Goal: Transaction & Acquisition: Obtain resource

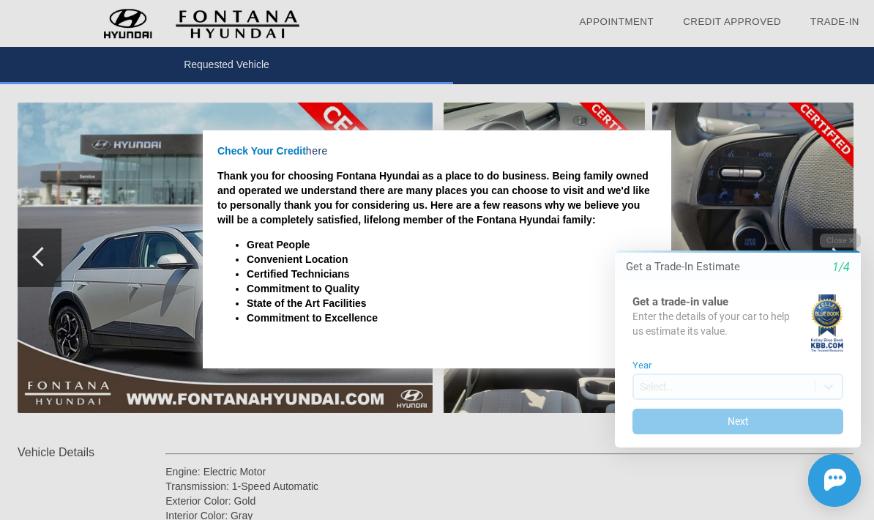
scroll to position [168, 1]
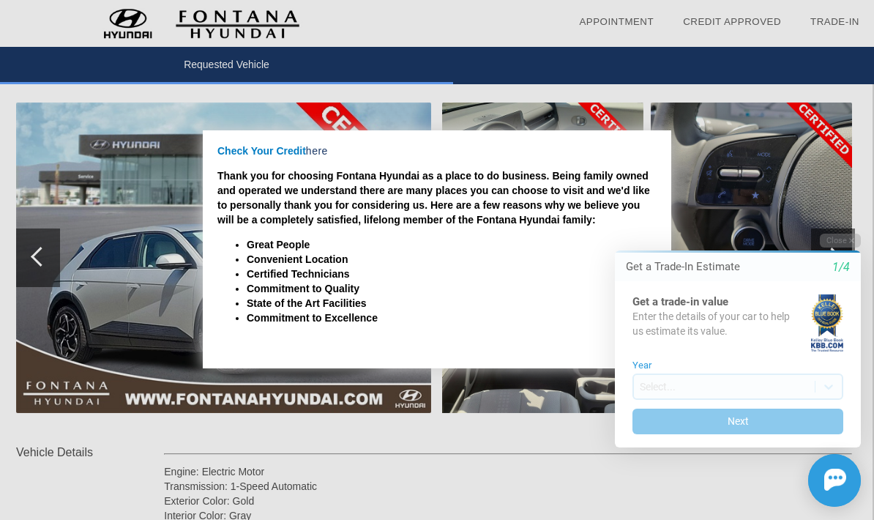
click at [845, 272] on icon "1/4" at bounding box center [842, 267] width 18 height 13
click at [833, 276] on div "Get a Trade-In Estimate 1/4" at bounding box center [738, 267] width 246 height 29
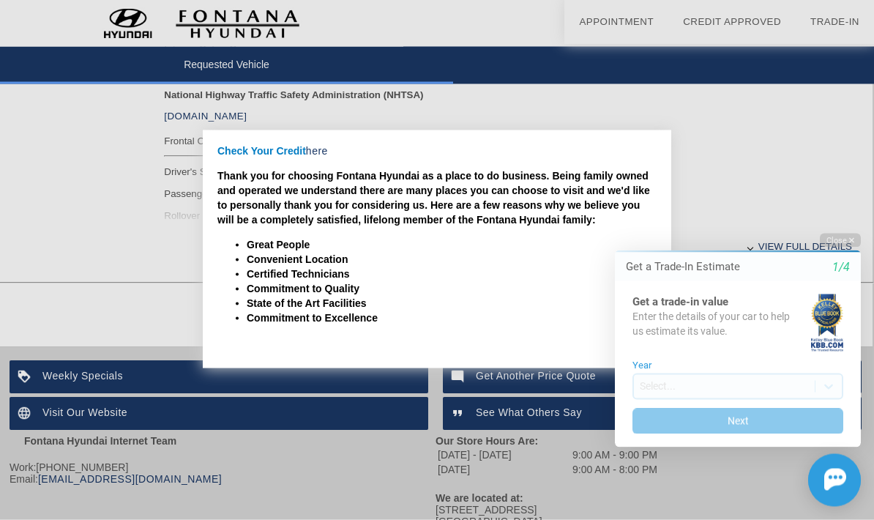
scroll to position [646, 1]
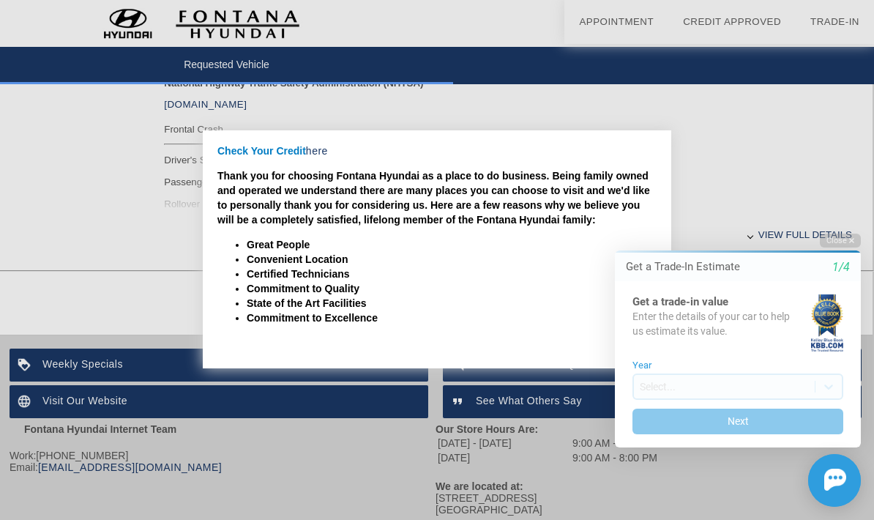
click at [853, 242] on icon "button" at bounding box center [851, 240] width 5 height 5
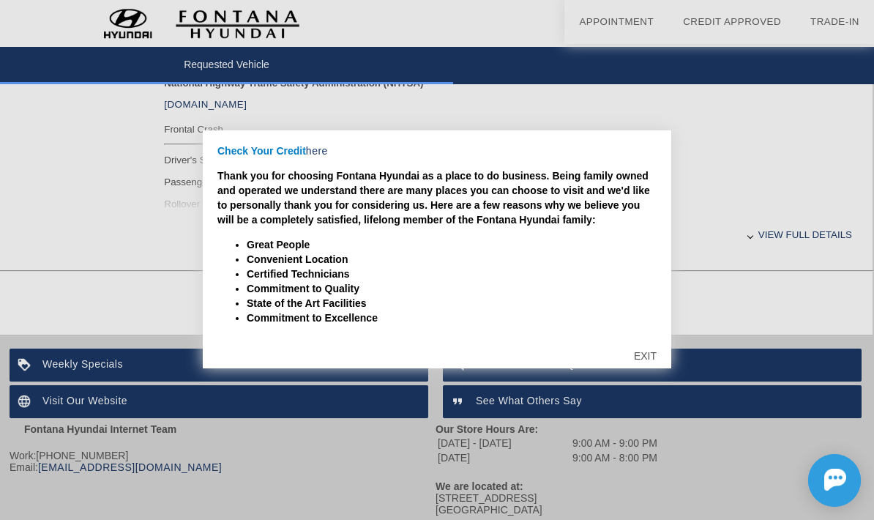
click at [647, 373] on div "EXIT" at bounding box center [645, 356] width 52 height 44
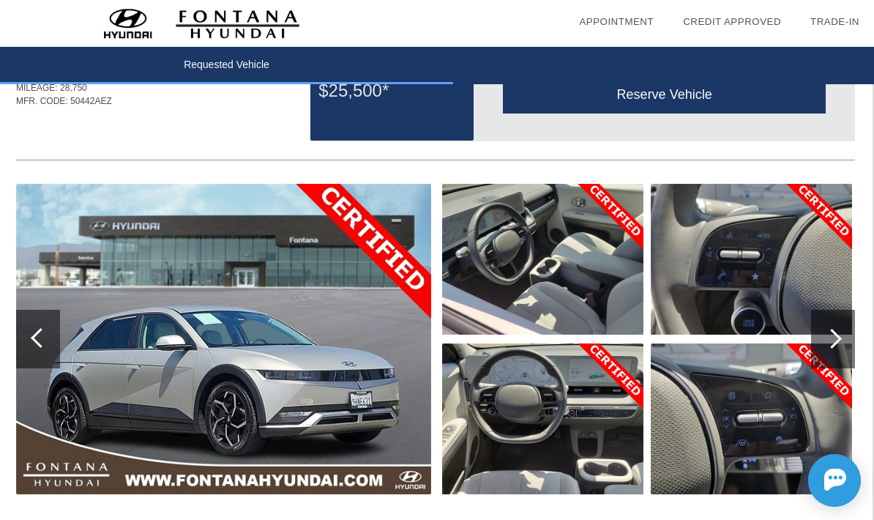
scroll to position [0, 1]
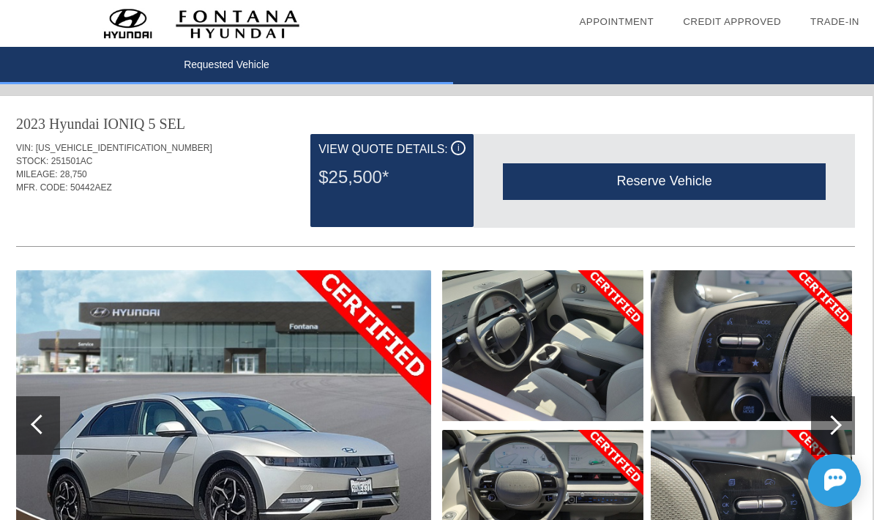
click at [467, 144] on div "i View Quote Details: $25,500*" at bounding box center [391, 180] width 163 height 93
click at [454, 154] on div "i" at bounding box center [458, 148] width 15 height 15
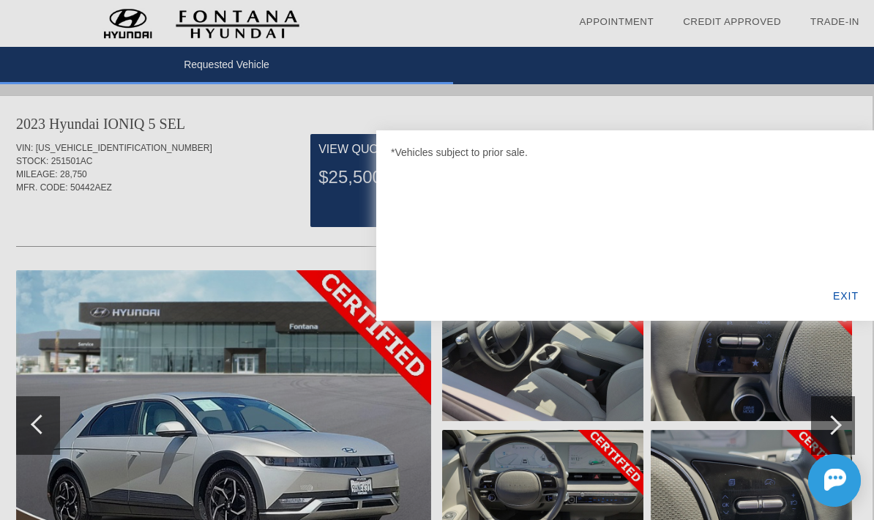
click at [854, 299] on div "EXIT" at bounding box center [846, 296] width 56 height 50
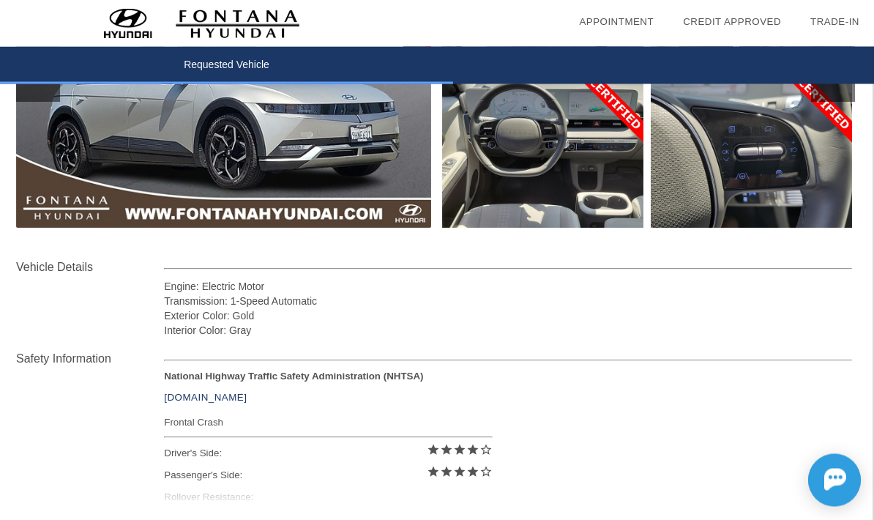
scroll to position [594, 1]
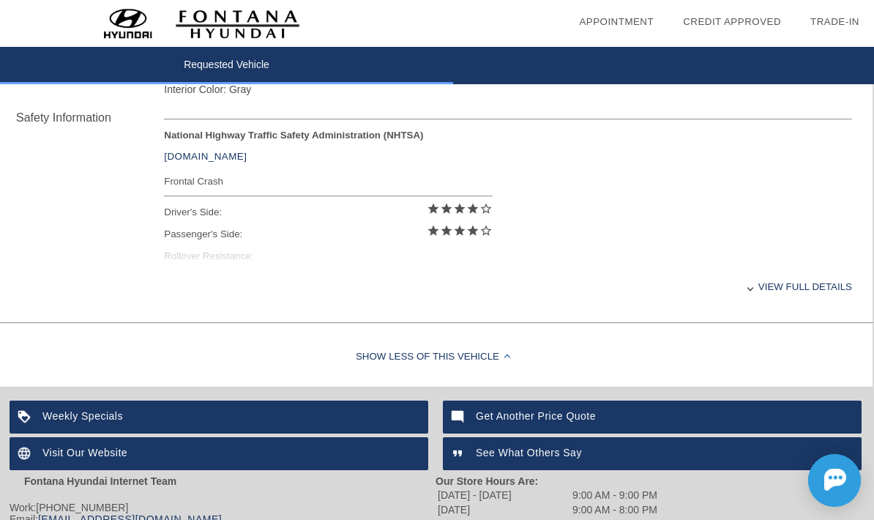
click at [786, 302] on div "View full details" at bounding box center [508, 287] width 688 height 36
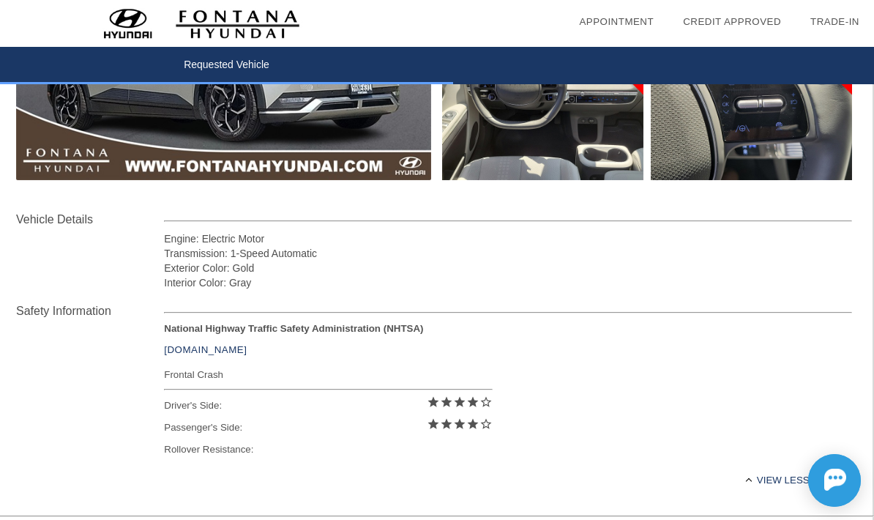
scroll to position [0, 1]
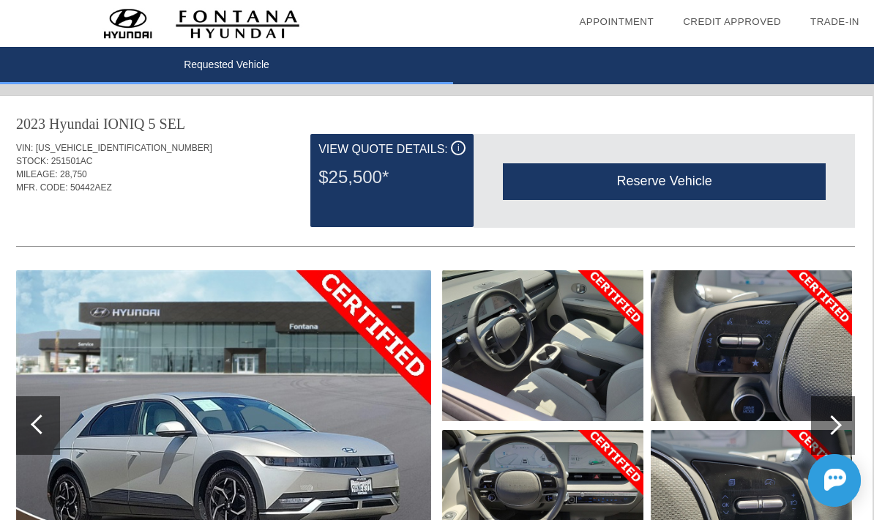
click at [81, 303] on img at bounding box center [223, 425] width 415 height 310
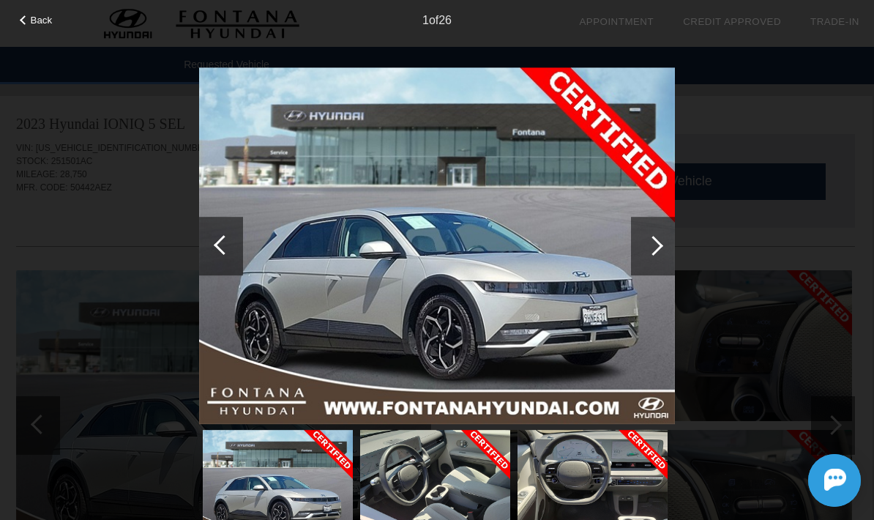
click at [101, 349] on div "Back 1 of 26" at bounding box center [437, 260] width 874 height 520
click at [32, 17] on span "Back" at bounding box center [42, 20] width 22 height 11
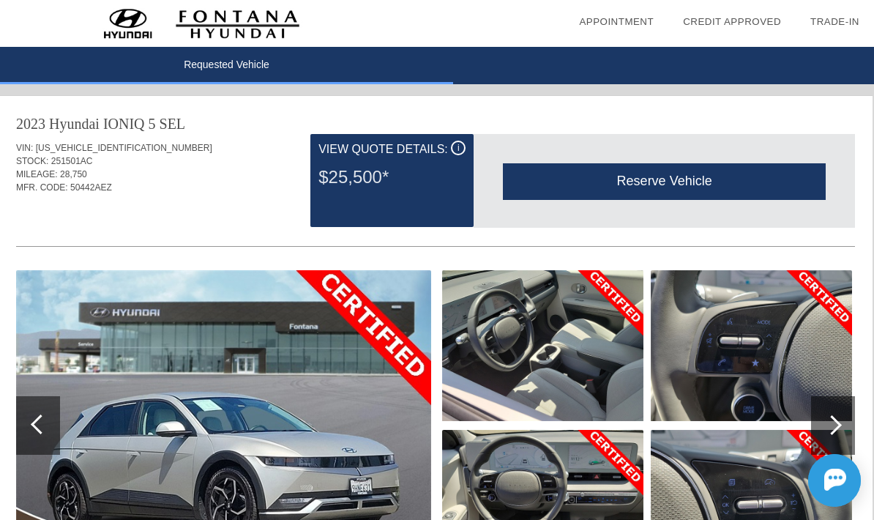
click at [456, 148] on div "i" at bounding box center [458, 148] width 15 height 15
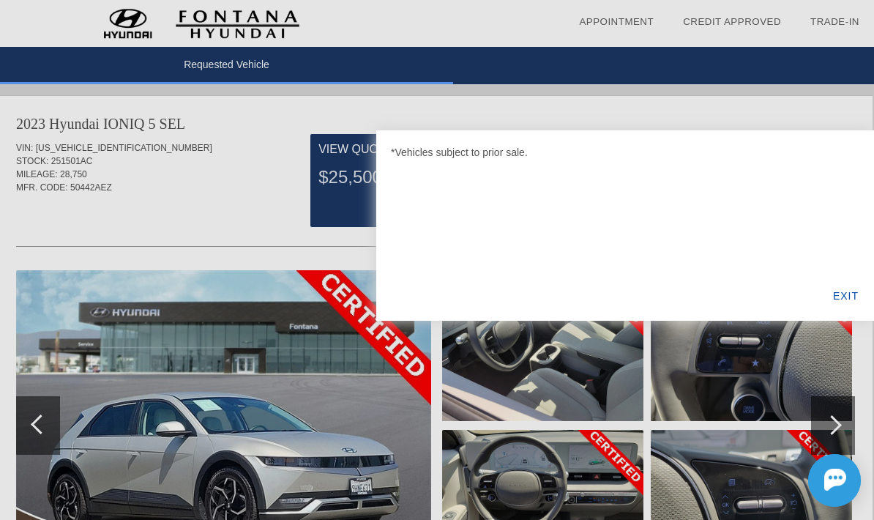
click at [532, 401] on div at bounding box center [437, 260] width 874 height 520
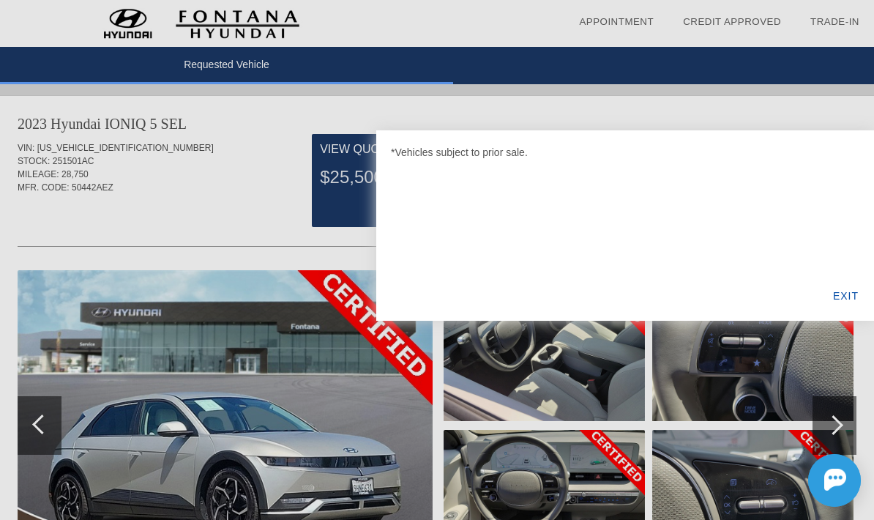
click at [853, 287] on div "EXIT" at bounding box center [846, 296] width 56 height 50
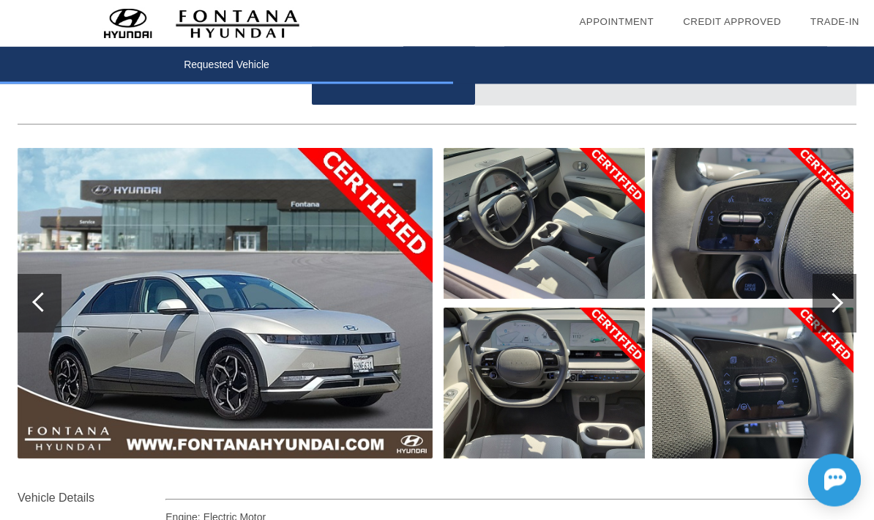
scroll to position [122, 0]
click at [840, 304] on div at bounding box center [834, 303] width 20 height 20
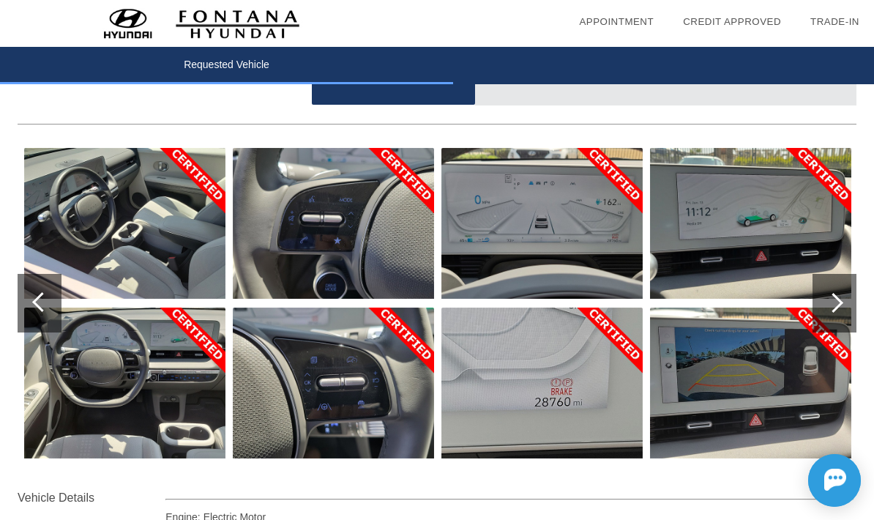
click at [168, 218] on img at bounding box center [124, 223] width 201 height 151
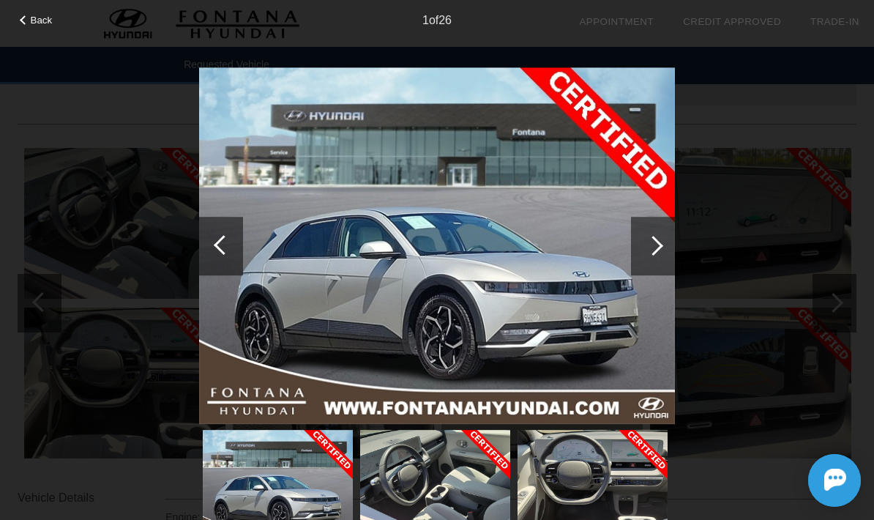
click at [650, 258] on div at bounding box center [653, 246] width 44 height 59
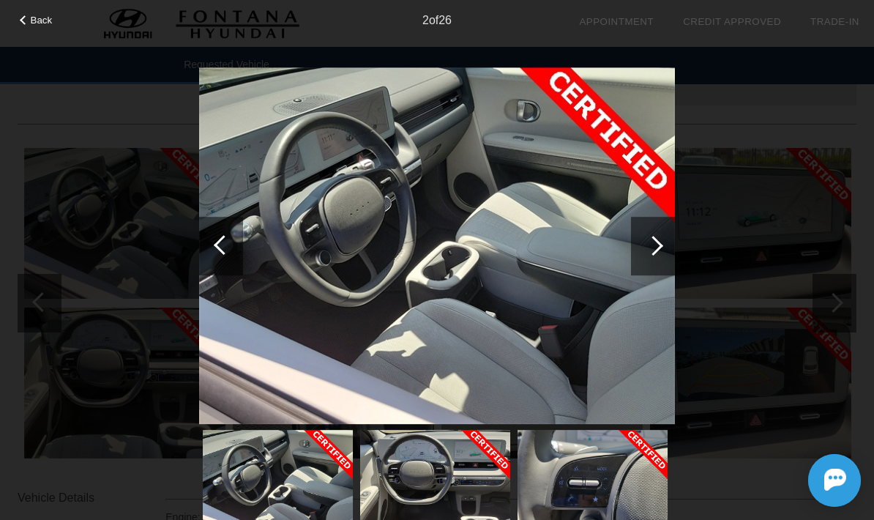
click at [635, 237] on div at bounding box center [653, 246] width 44 height 59
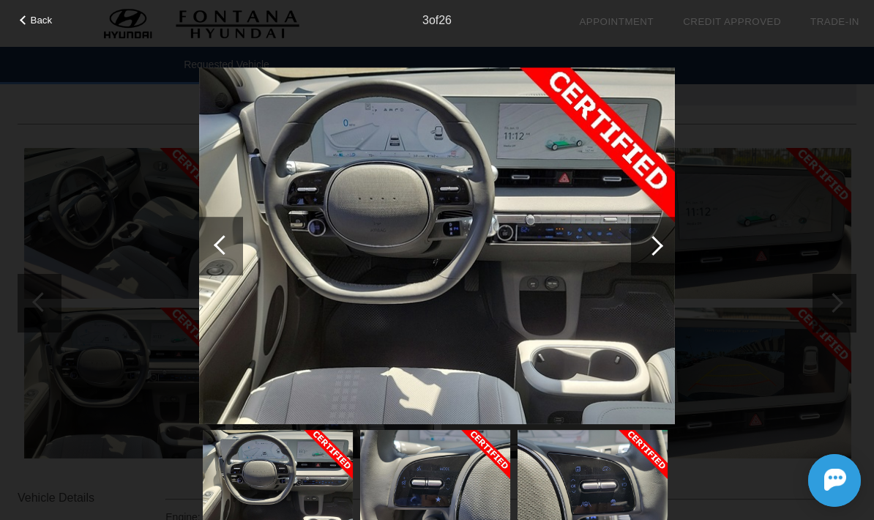
click at [649, 237] on div at bounding box center [653, 246] width 44 height 59
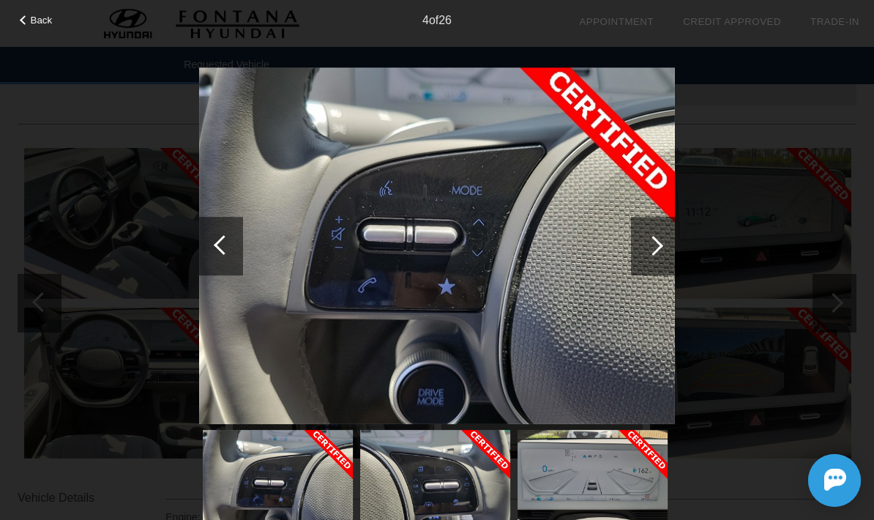
click at [656, 240] on div at bounding box center [654, 246] width 20 height 20
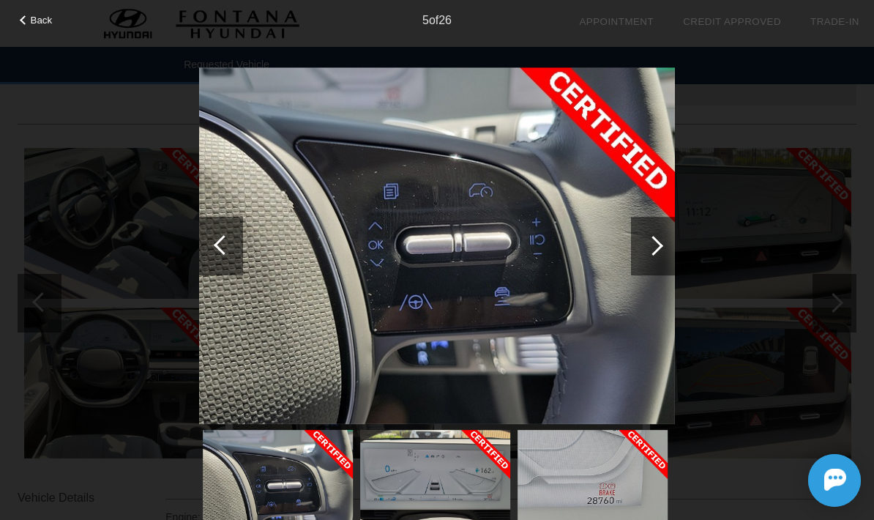
click at [645, 250] on div at bounding box center [653, 246] width 44 height 59
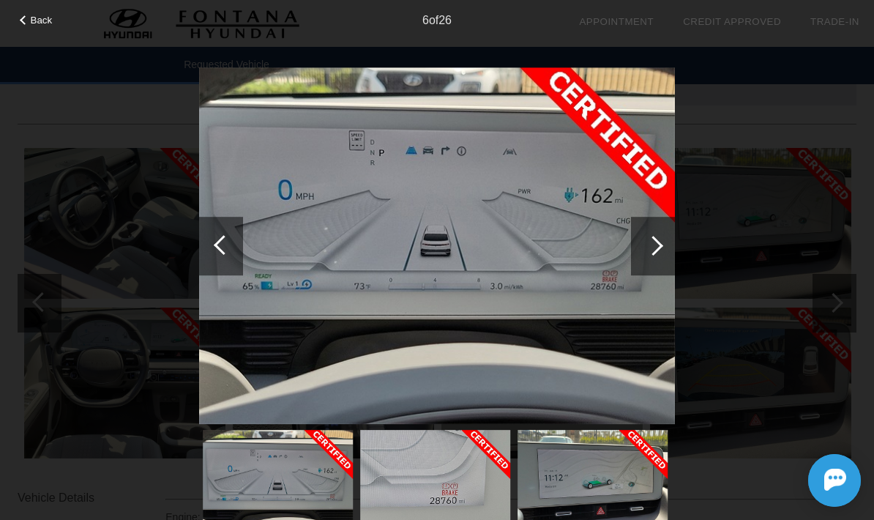
click at [645, 246] on div at bounding box center [654, 246] width 20 height 20
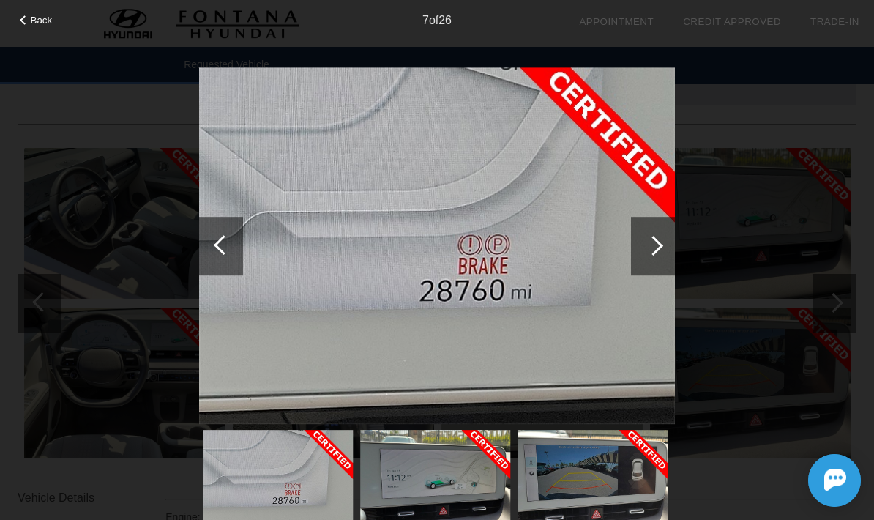
click at [650, 248] on div at bounding box center [654, 246] width 20 height 20
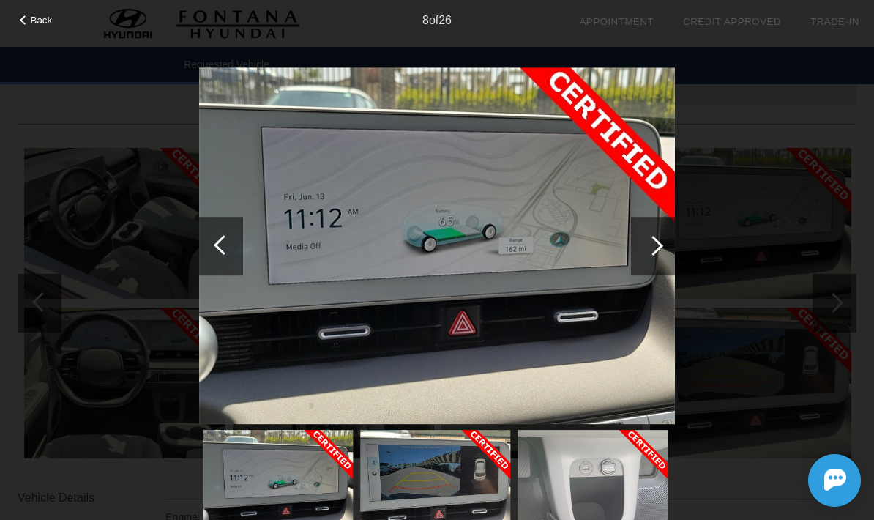
click at [654, 247] on div at bounding box center [654, 246] width 20 height 20
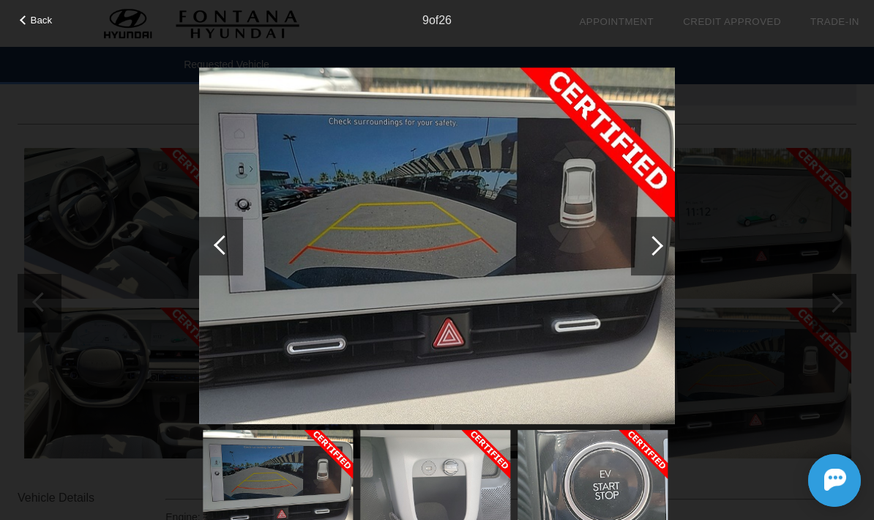
click at [650, 247] on div at bounding box center [654, 246] width 20 height 20
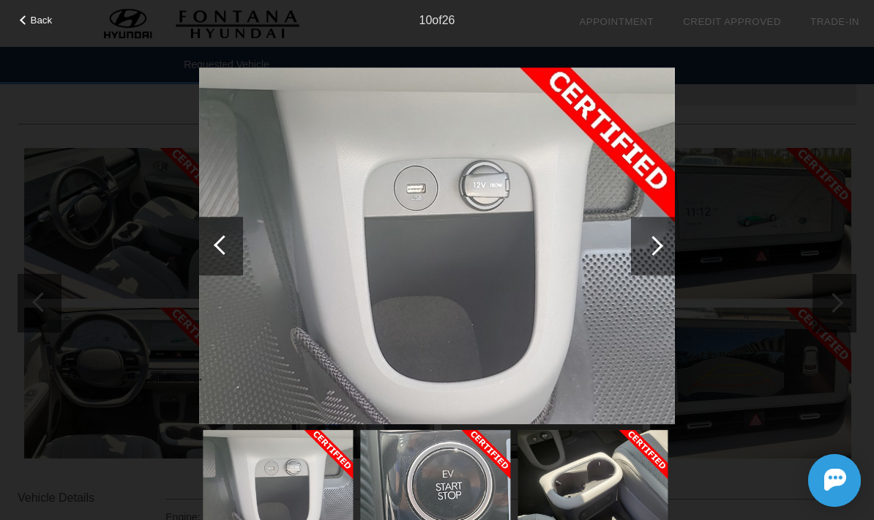
click at [650, 262] on div at bounding box center [653, 246] width 44 height 59
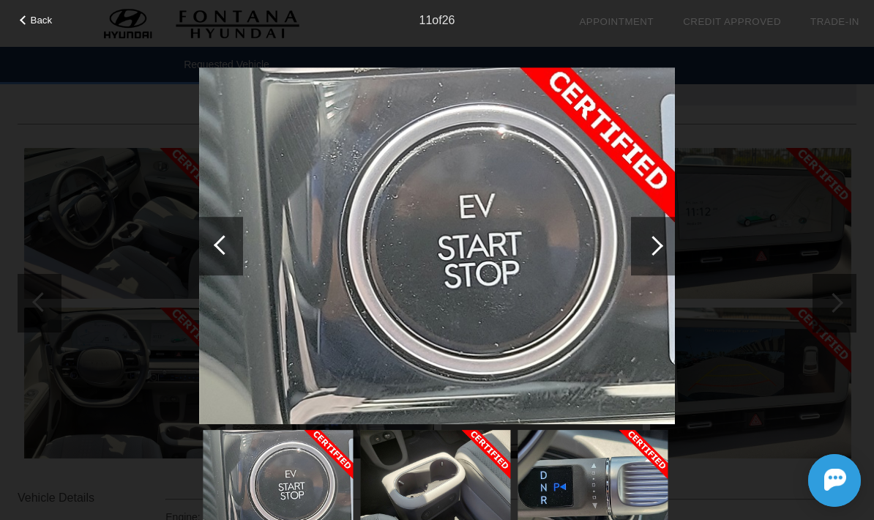
click at [652, 258] on div at bounding box center [653, 246] width 44 height 59
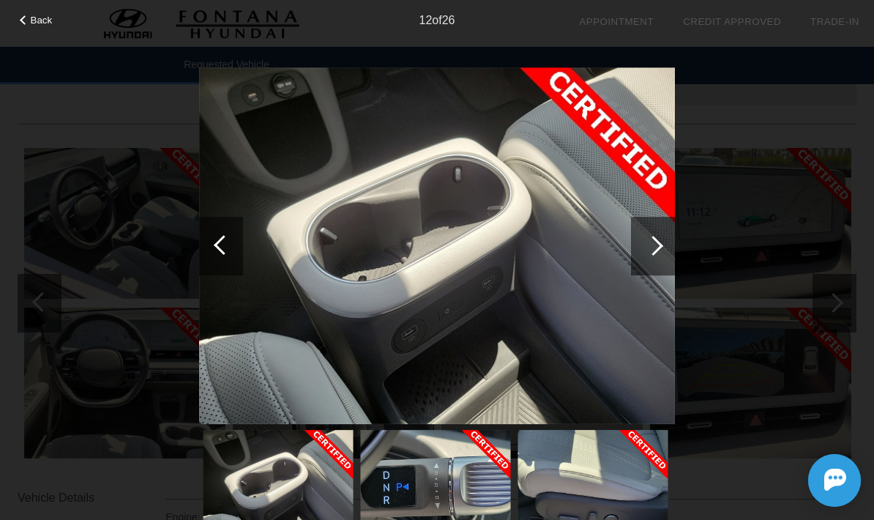
click at [647, 256] on div at bounding box center [653, 246] width 44 height 59
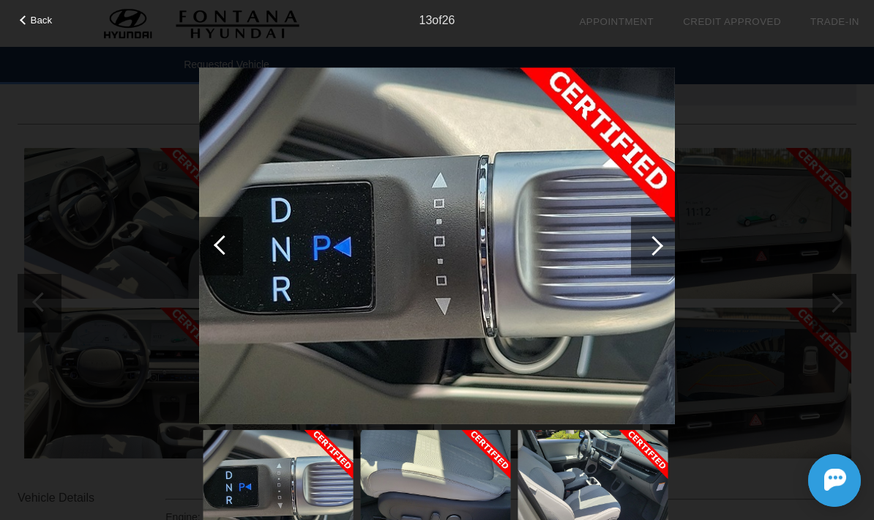
click at [650, 253] on div at bounding box center [653, 246] width 44 height 59
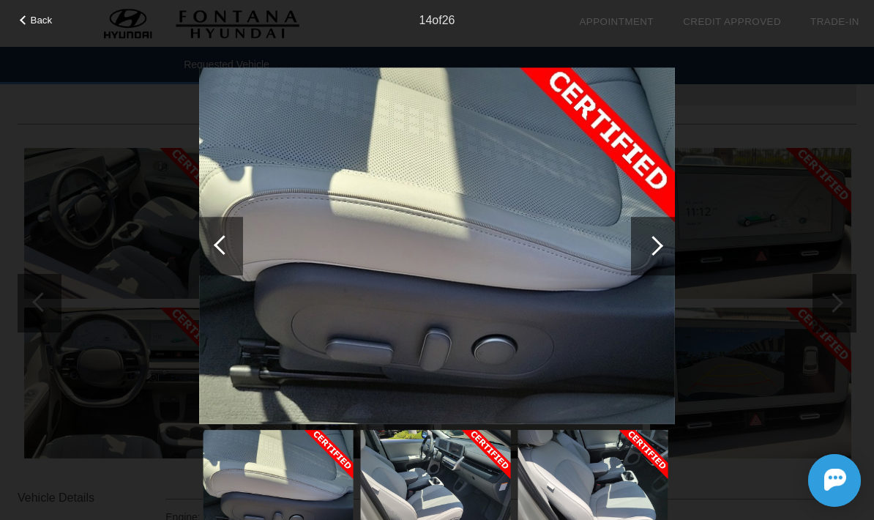
click at [646, 252] on div at bounding box center [653, 246] width 44 height 59
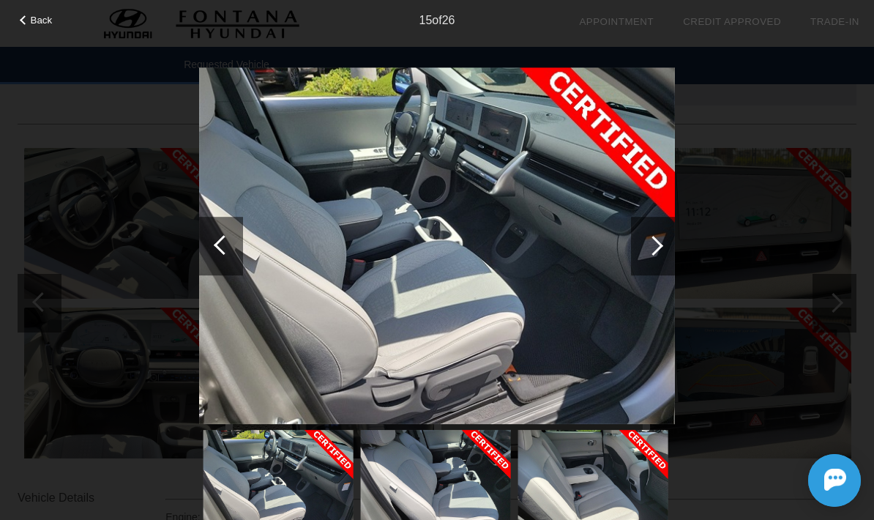
click at [649, 264] on div at bounding box center [653, 246] width 44 height 59
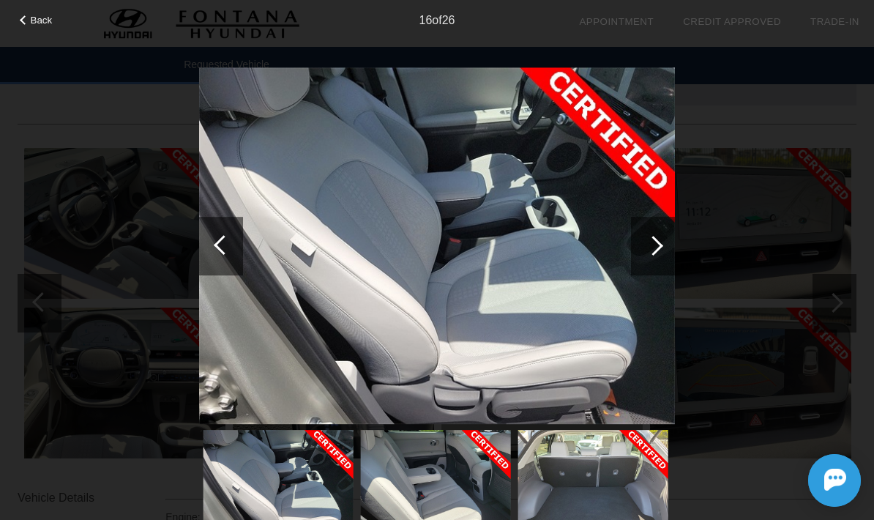
click at [650, 259] on div at bounding box center [653, 246] width 44 height 59
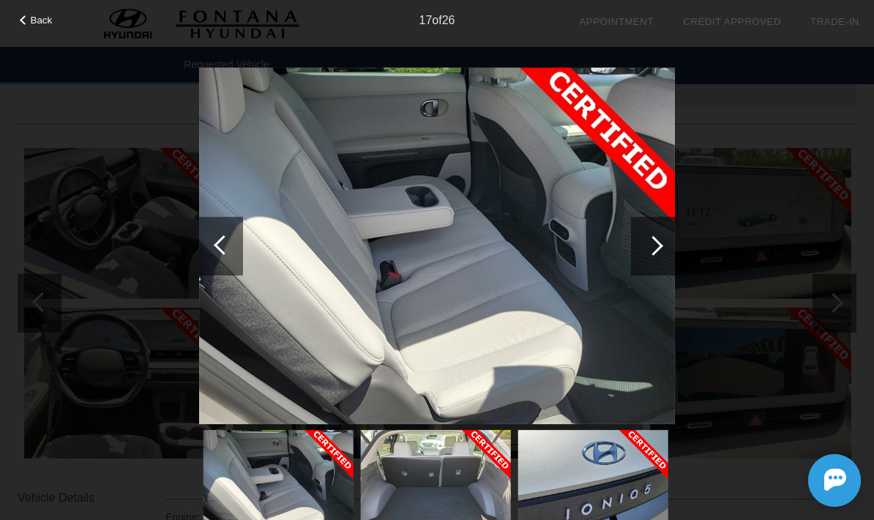
click at [654, 248] on div at bounding box center [654, 246] width 20 height 20
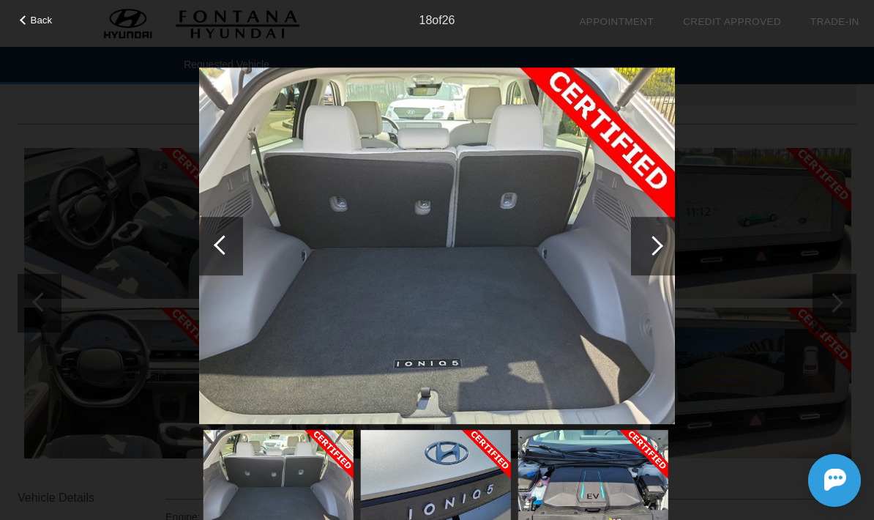
click at [658, 250] on div at bounding box center [654, 246] width 20 height 20
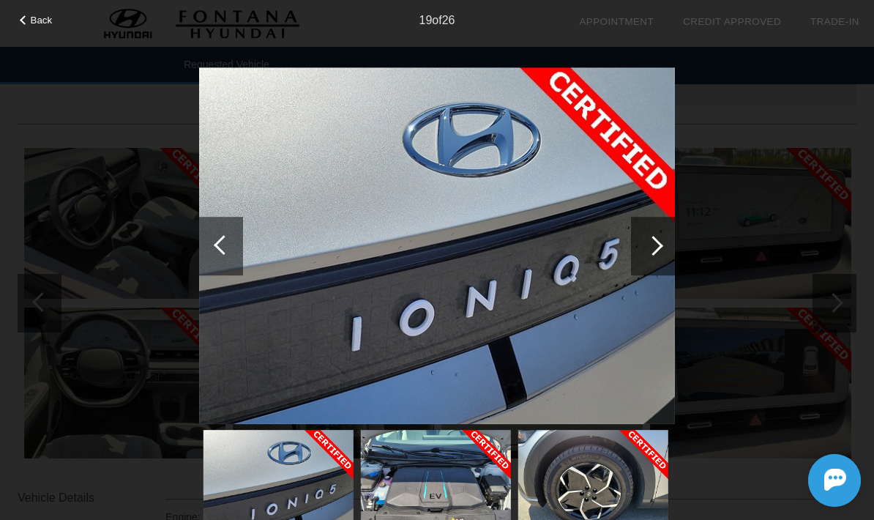
click at [653, 257] on div at bounding box center [653, 246] width 44 height 59
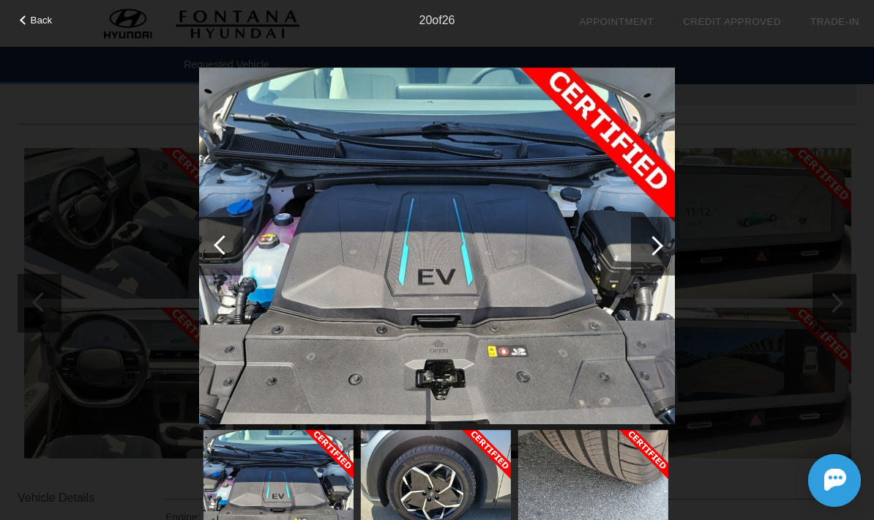
click at [655, 263] on div at bounding box center [653, 246] width 44 height 59
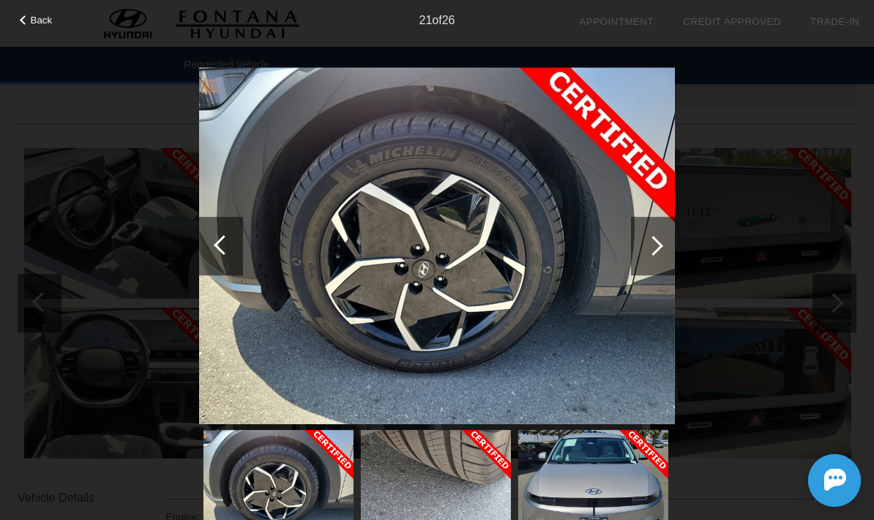
click at [652, 258] on div at bounding box center [653, 246] width 44 height 59
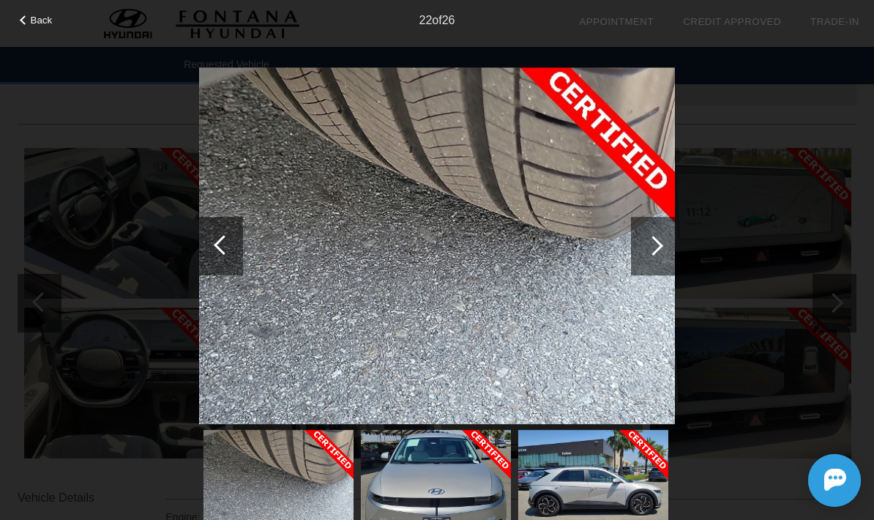
click at [654, 256] on div at bounding box center [653, 246] width 44 height 59
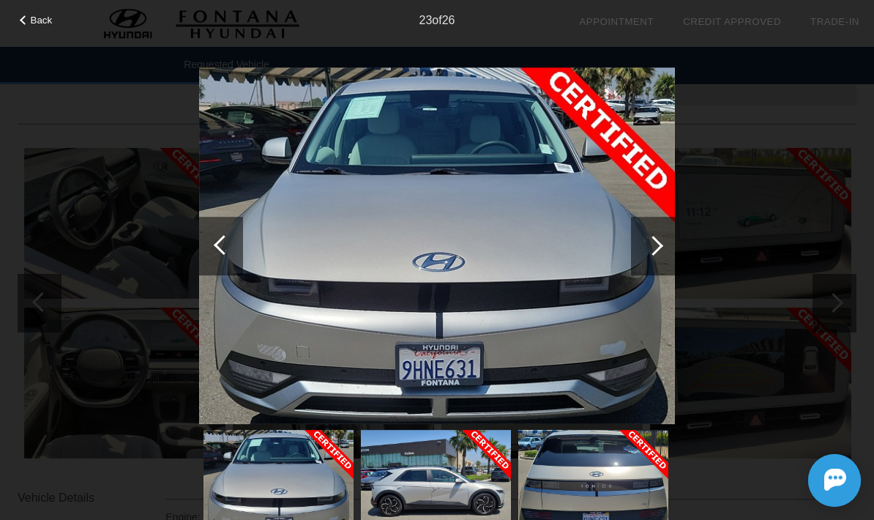
click at [652, 254] on div at bounding box center [653, 246] width 44 height 59
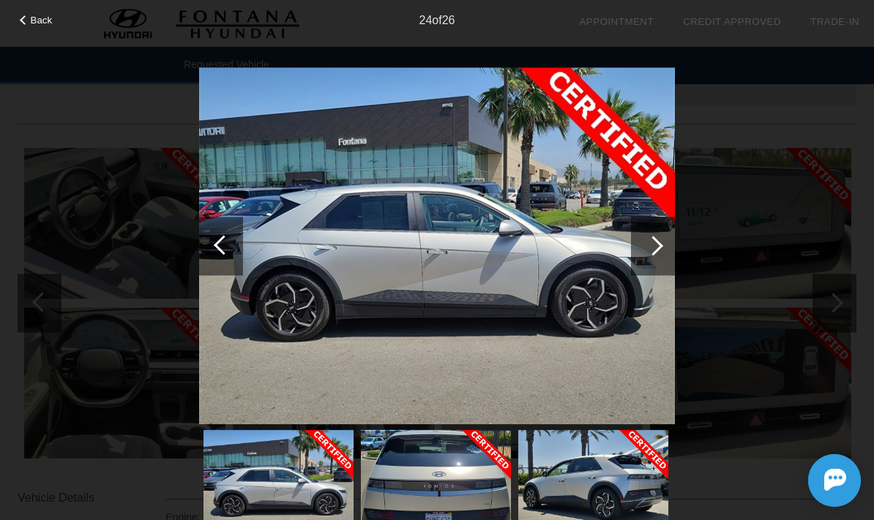
click at [653, 257] on div at bounding box center [653, 246] width 44 height 59
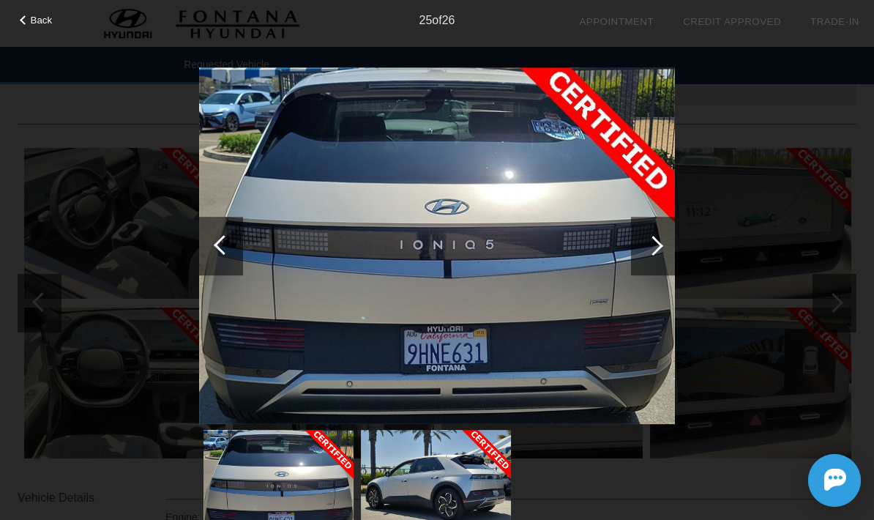
click at [651, 247] on div at bounding box center [654, 246] width 20 height 20
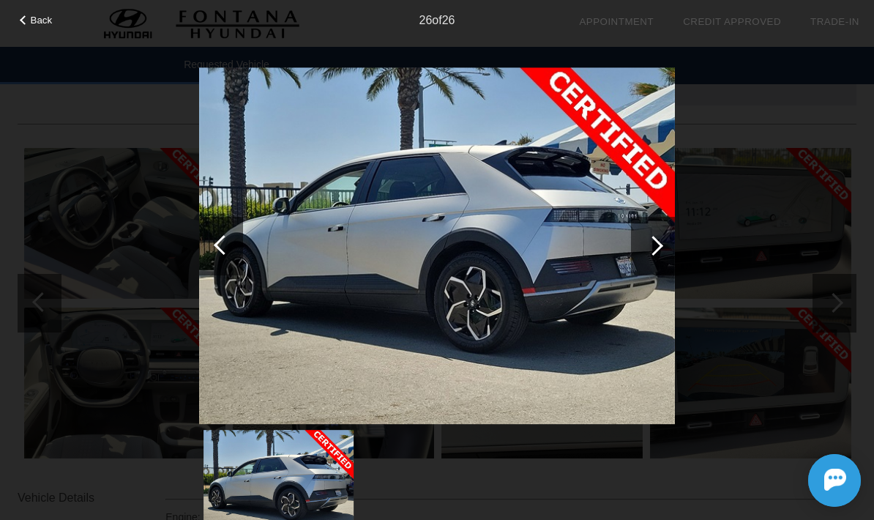
click at [653, 250] on div at bounding box center [654, 246] width 20 height 20
click at [648, 254] on div at bounding box center [653, 246] width 44 height 59
click at [647, 248] on div at bounding box center [654, 246] width 20 height 20
click at [649, 248] on div at bounding box center [654, 246] width 20 height 20
click at [530, 511] on div at bounding box center [437, 305] width 476 height 477
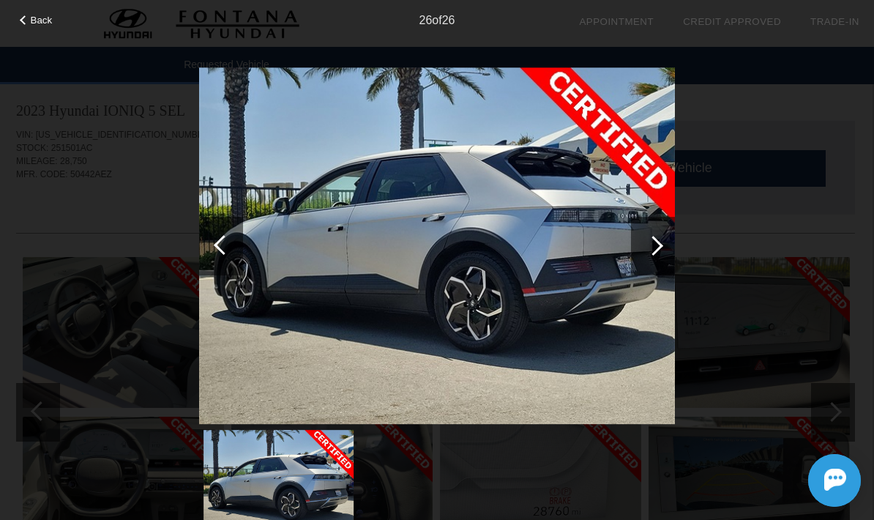
scroll to position [0, 1]
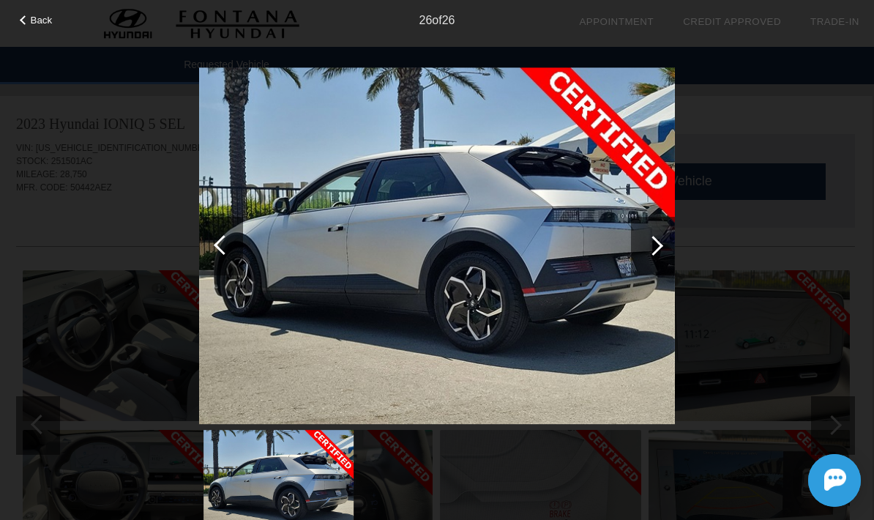
click at [34, 26] on span "Back" at bounding box center [42, 20] width 22 height 11
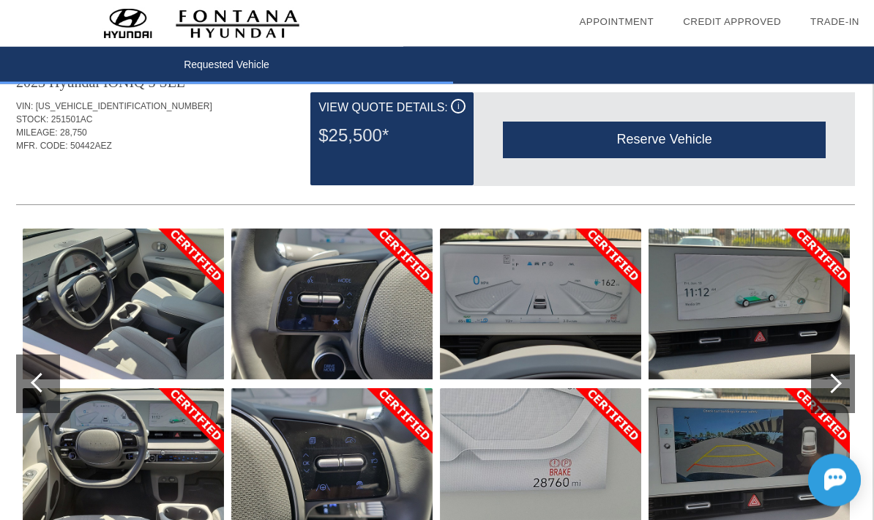
scroll to position [24, 1]
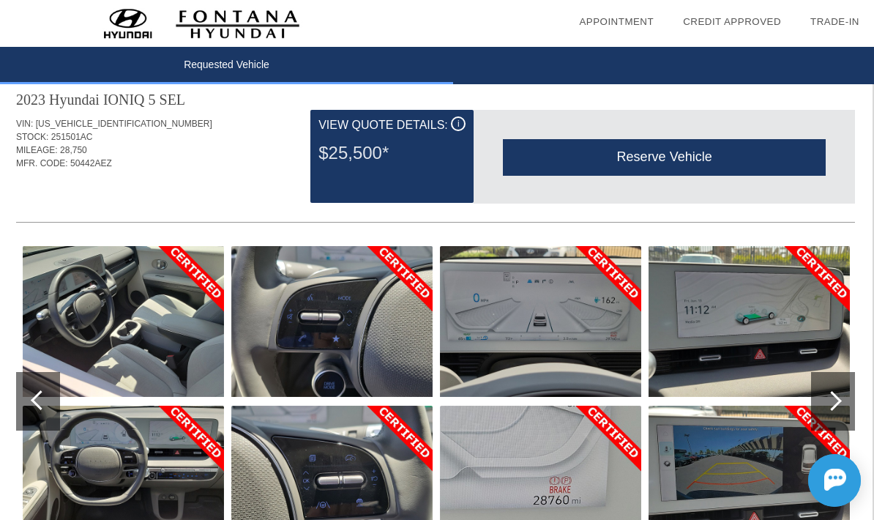
click at [819, 413] on div at bounding box center [833, 401] width 44 height 59
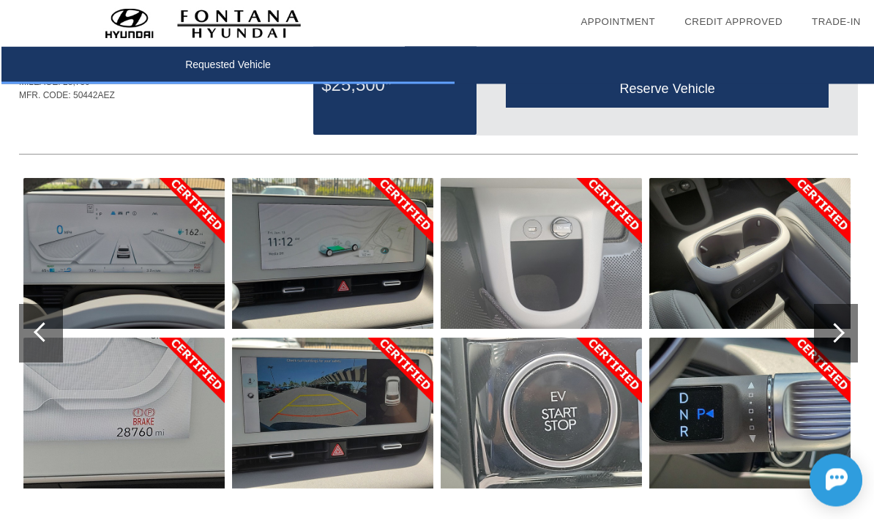
scroll to position [92, 0]
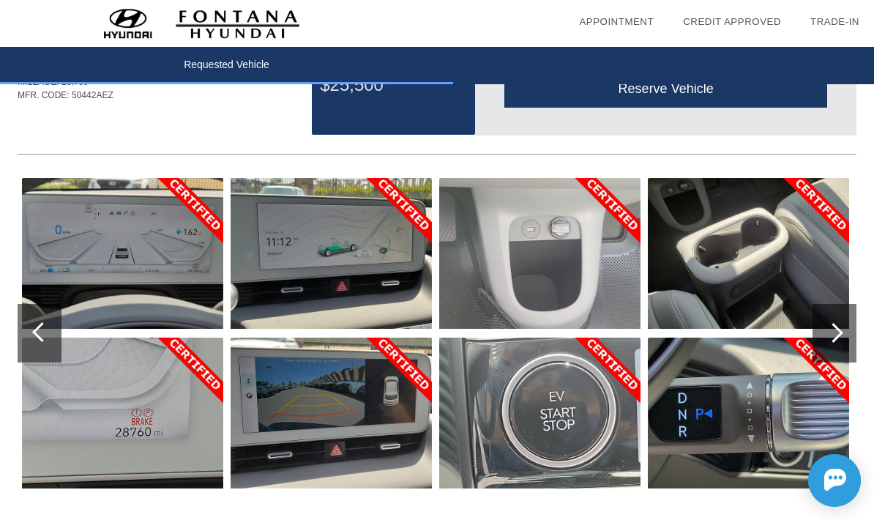
click at [34, 339] on div at bounding box center [40, 333] width 44 height 59
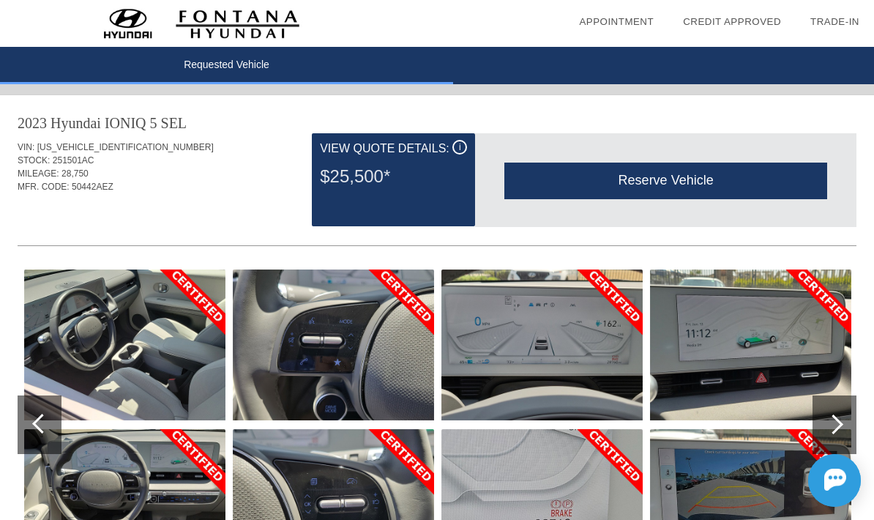
scroll to position [1, 0]
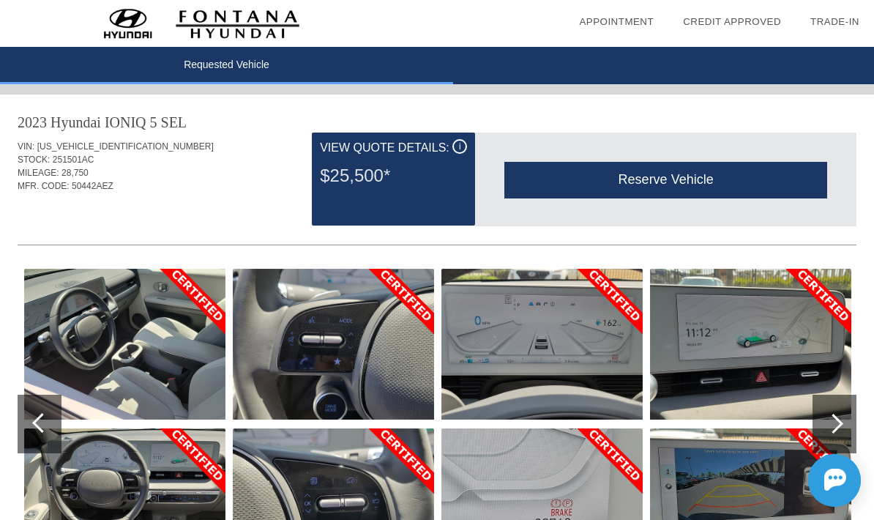
click at [87, 165] on div "STOCK: 251501AC" at bounding box center [437, 159] width 839 height 13
click at [680, 178] on div "Reserve Vehicle" at bounding box center [666, 180] width 323 height 36
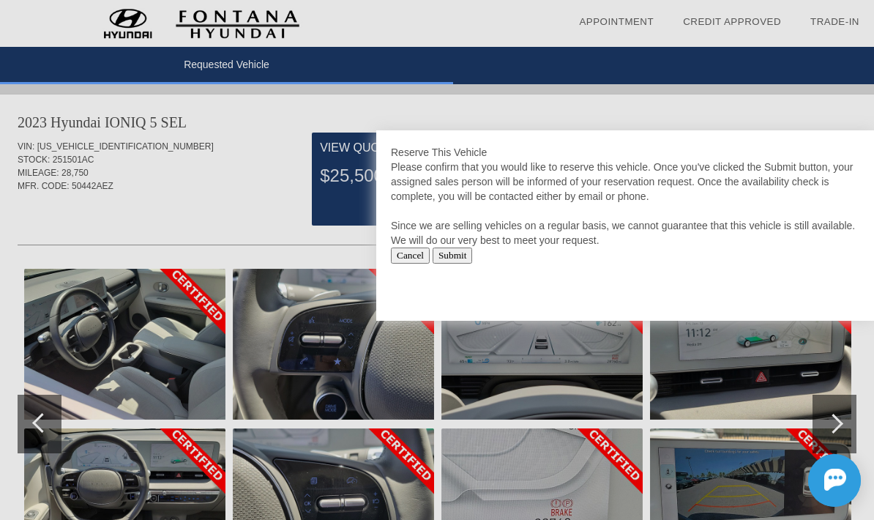
click at [224, 249] on div at bounding box center [437, 260] width 874 height 520
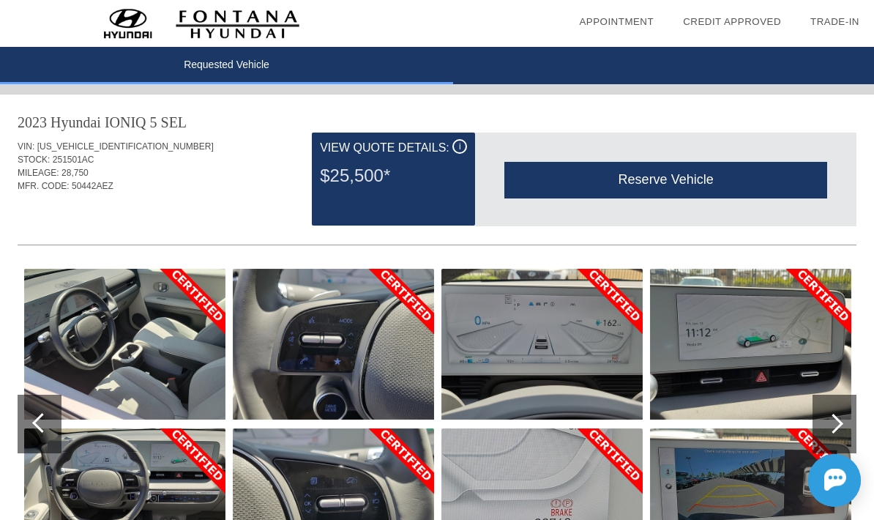
click at [455, 145] on div "i" at bounding box center [460, 146] width 15 height 15
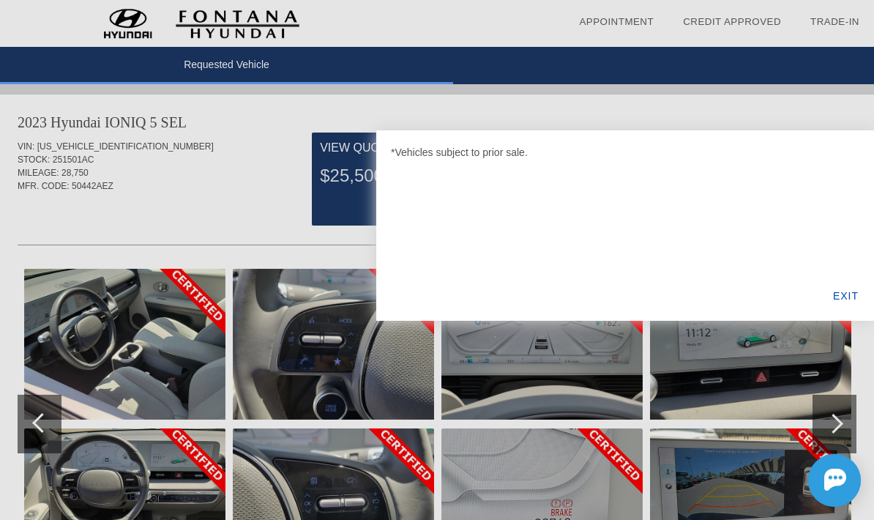
click at [334, 335] on div at bounding box center [437, 260] width 874 height 520
click at [851, 293] on div "EXIT" at bounding box center [846, 296] width 56 height 50
